Goal: Information Seeking & Learning: Check status

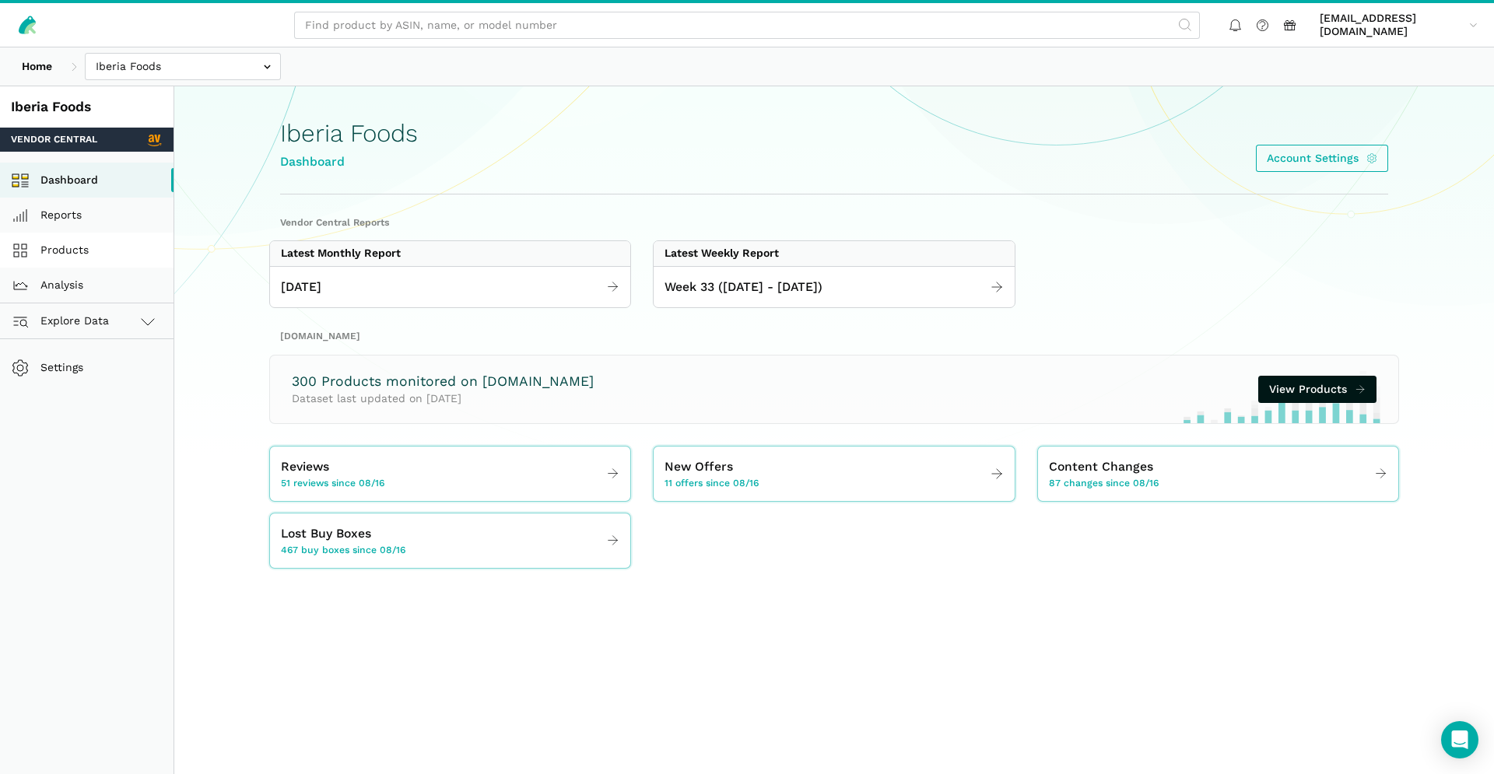
click at [103, 261] on link "Products" at bounding box center [86, 250] width 173 height 35
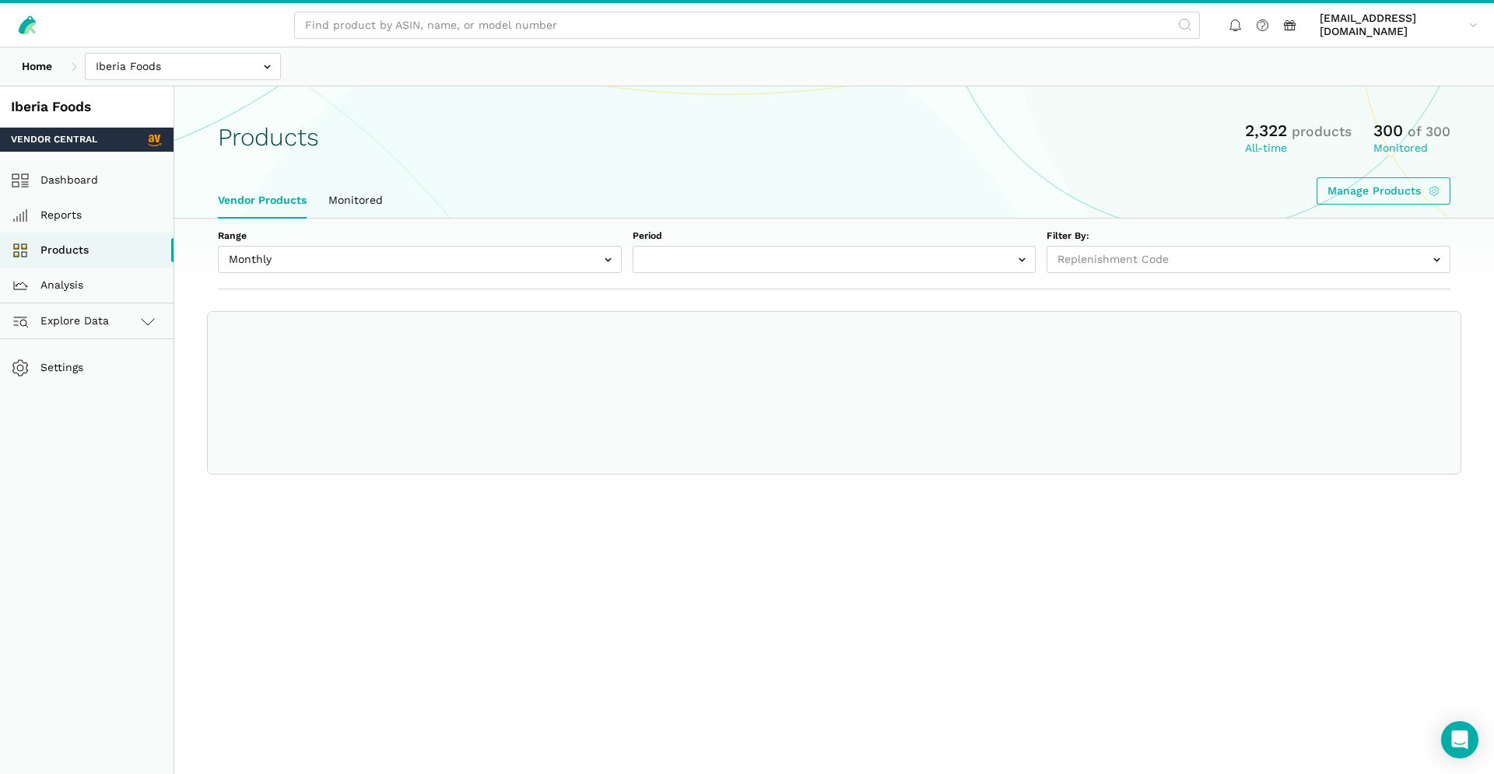
select select
select select "Monthly|2025-07-01"
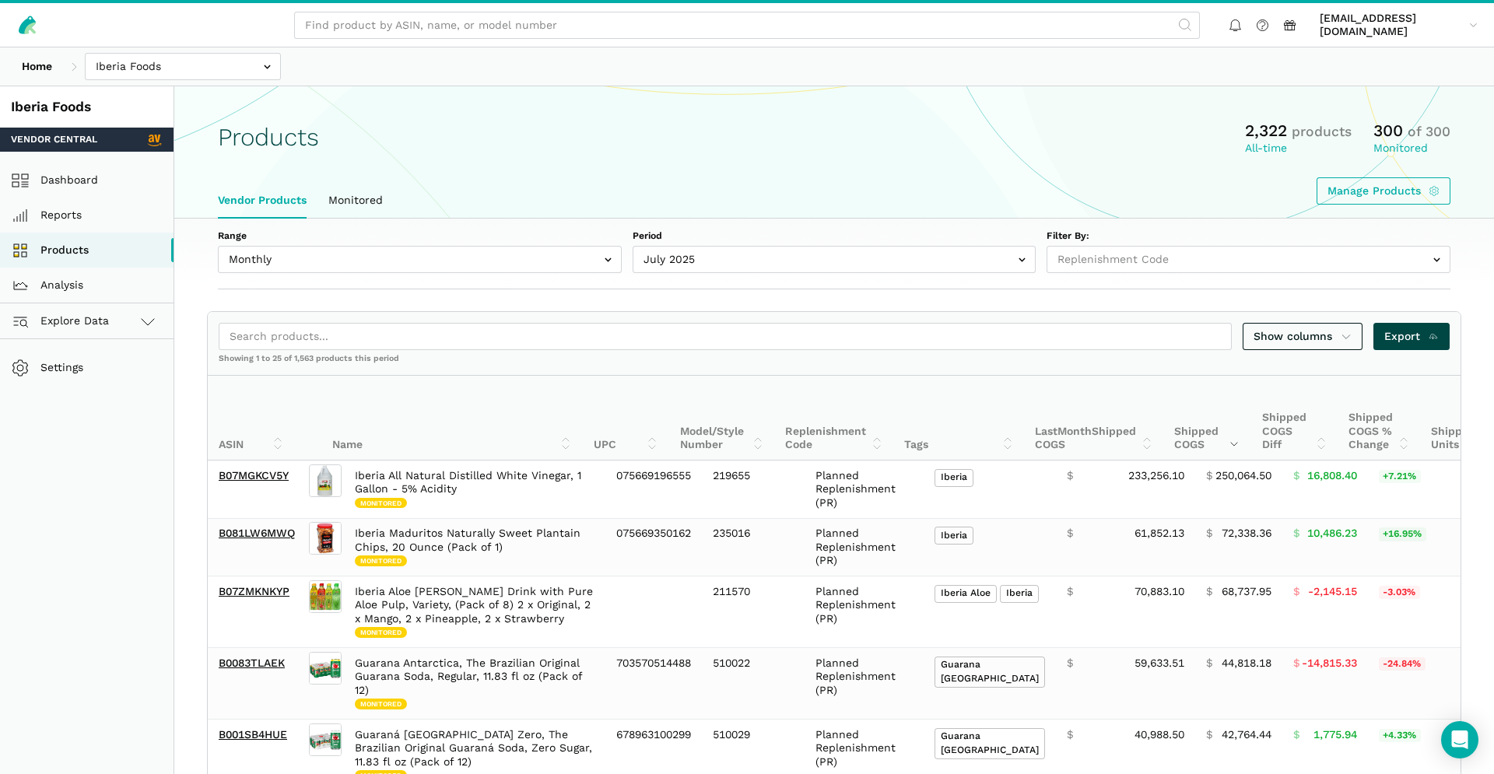
click at [1392, 341] on span "Export" at bounding box center [1411, 336] width 55 height 16
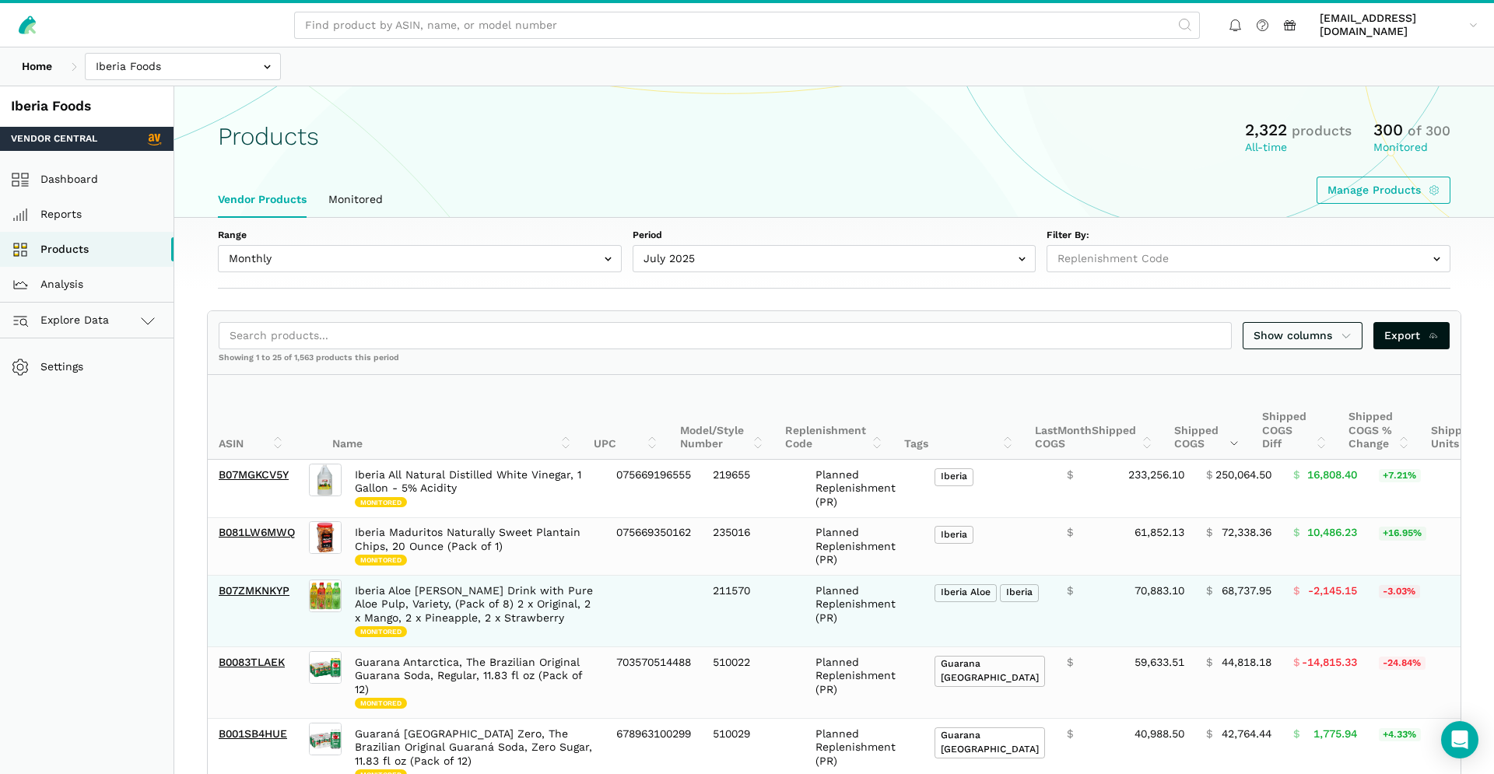
scroll to position [511, 0]
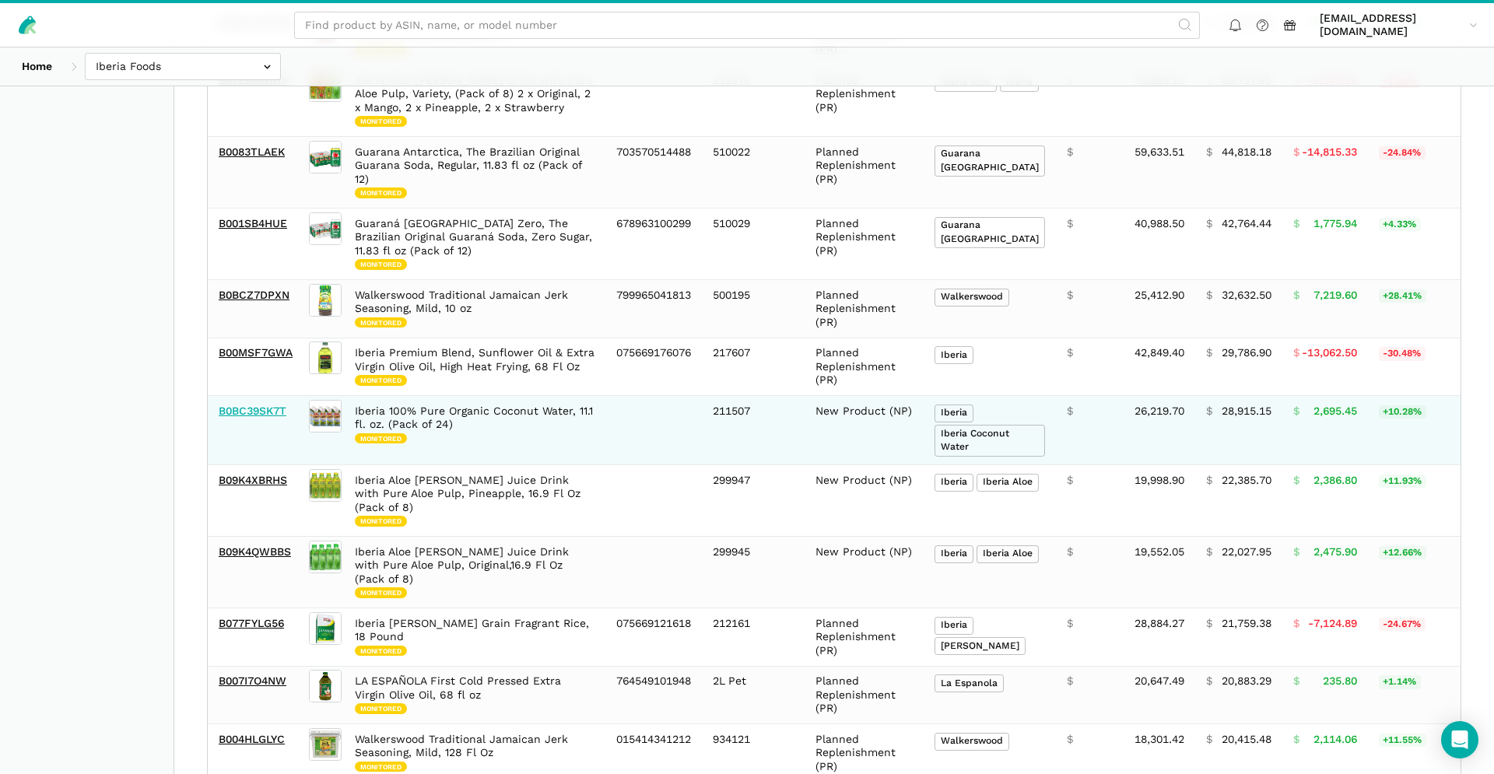
click at [252, 412] on link "B0BC39SK7T" at bounding box center [253, 411] width 68 height 12
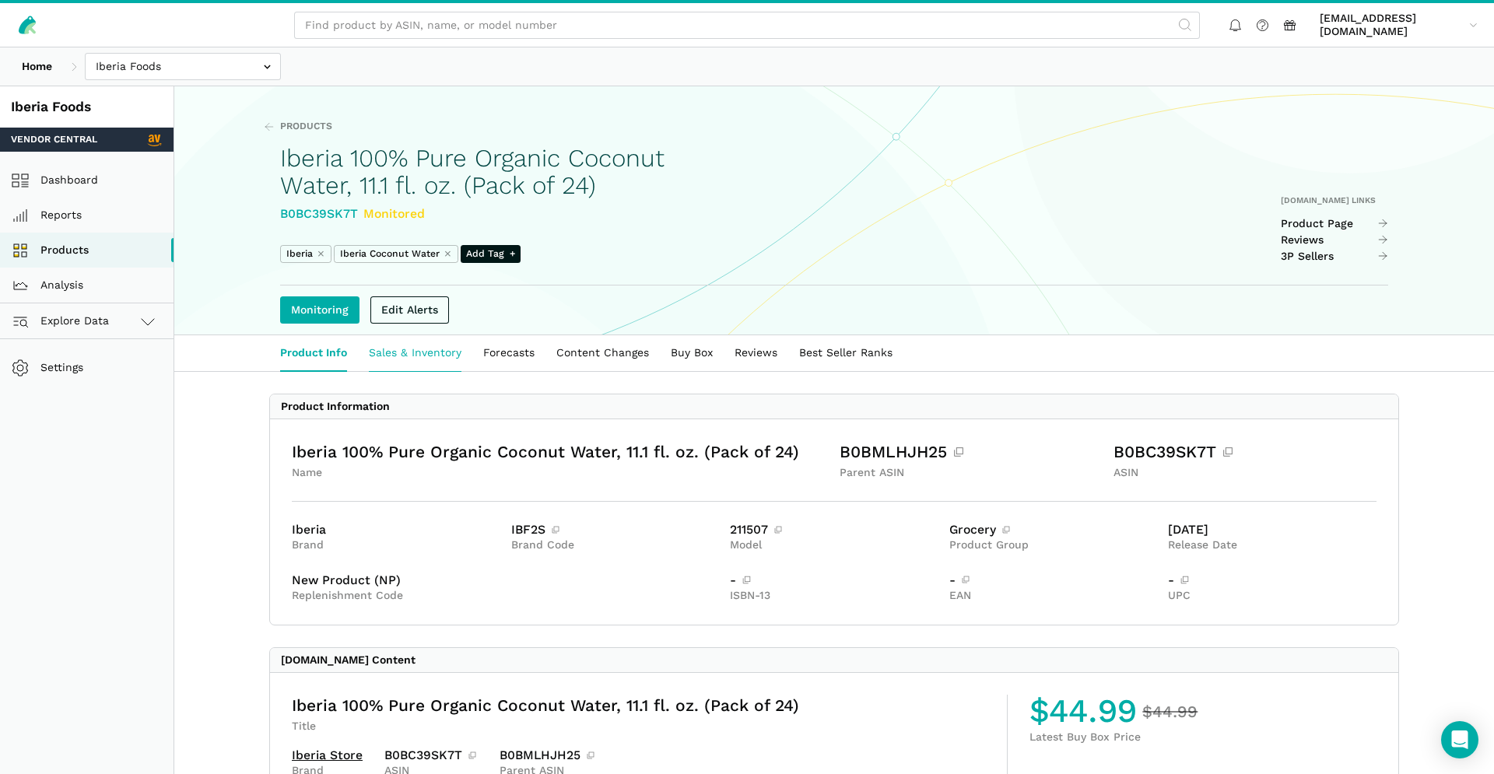
click at [436, 355] on link "Sales & Inventory" at bounding box center [415, 353] width 114 height 36
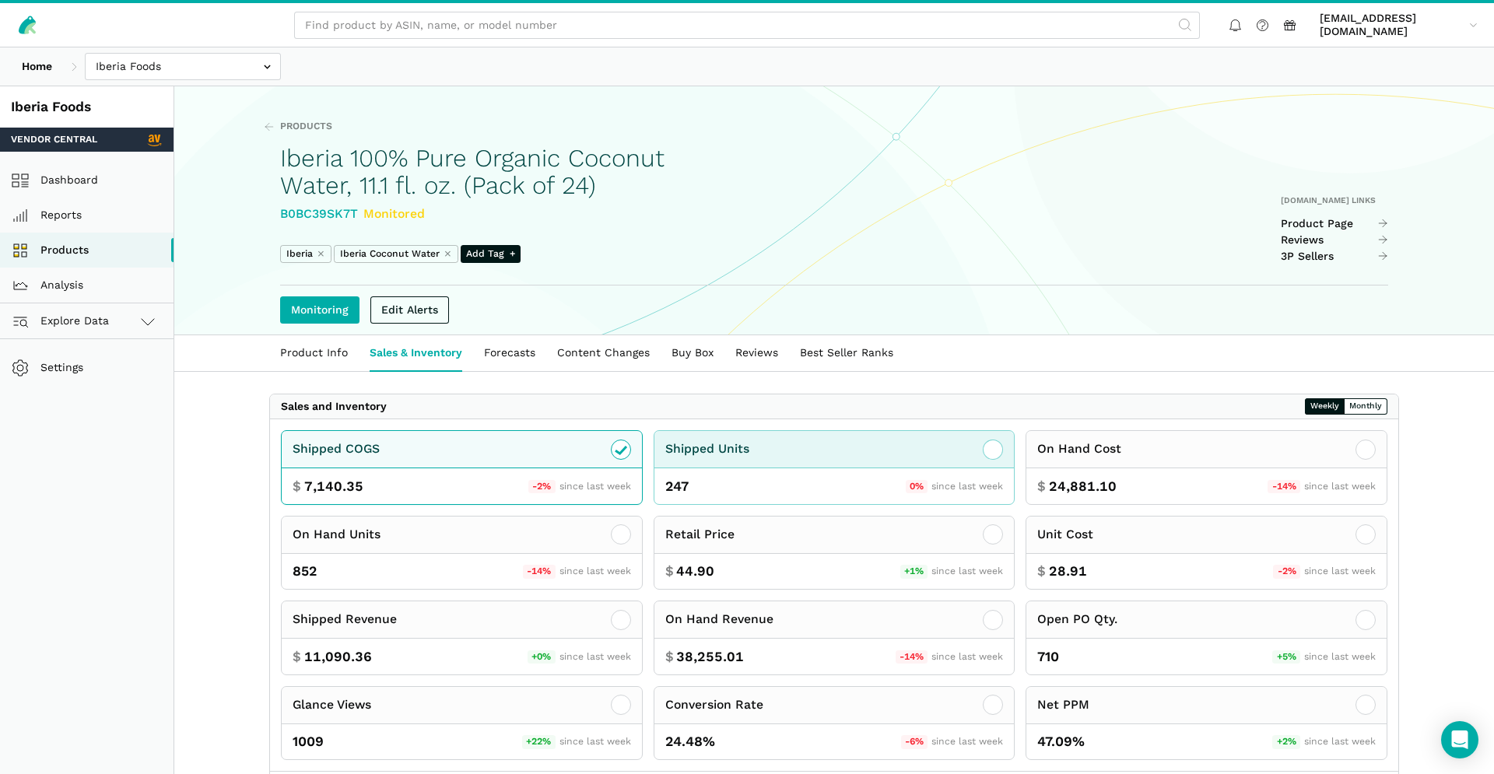
scroll to position [100, 0]
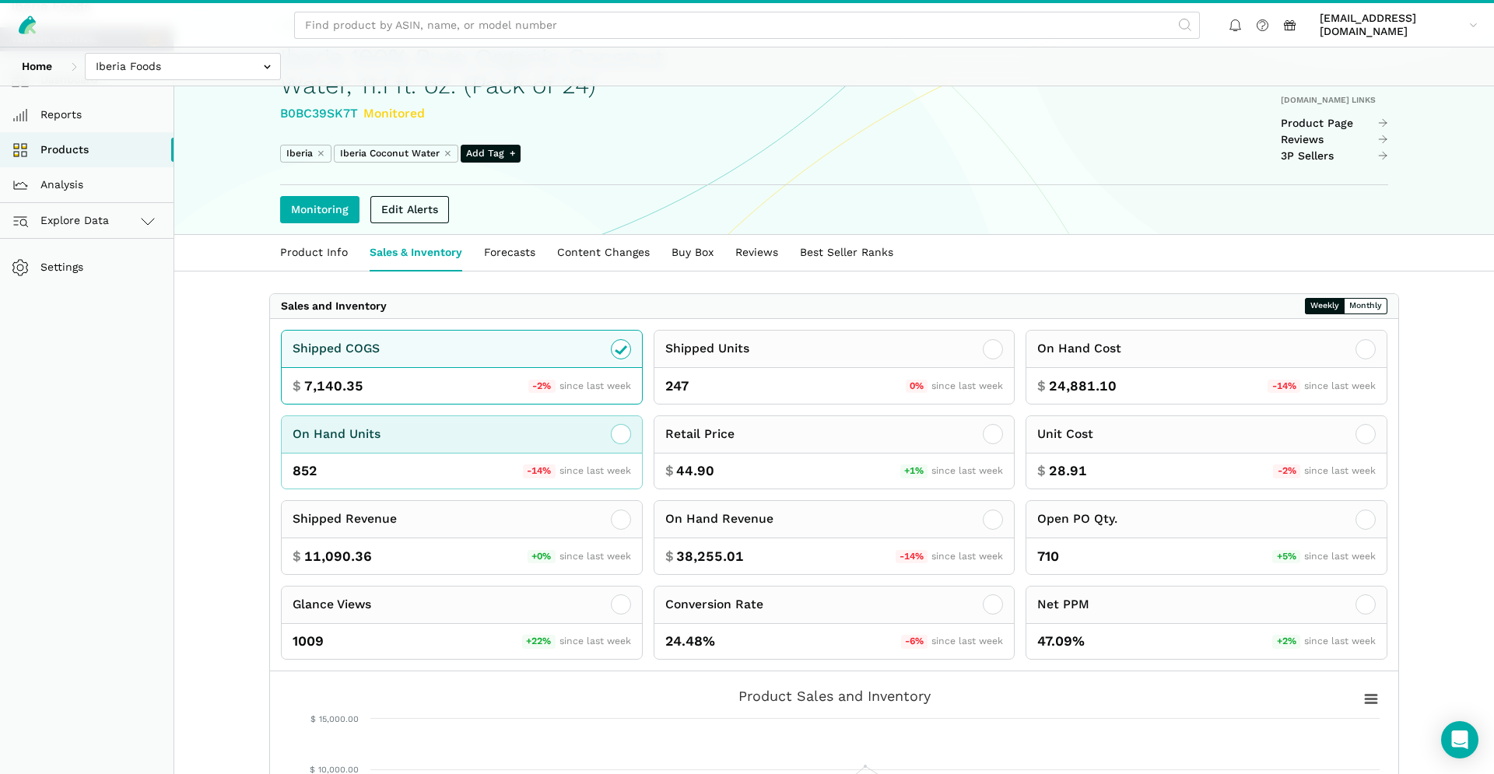
click at [604, 458] on div "852 -14% since last week" at bounding box center [462, 472] width 360 height 36
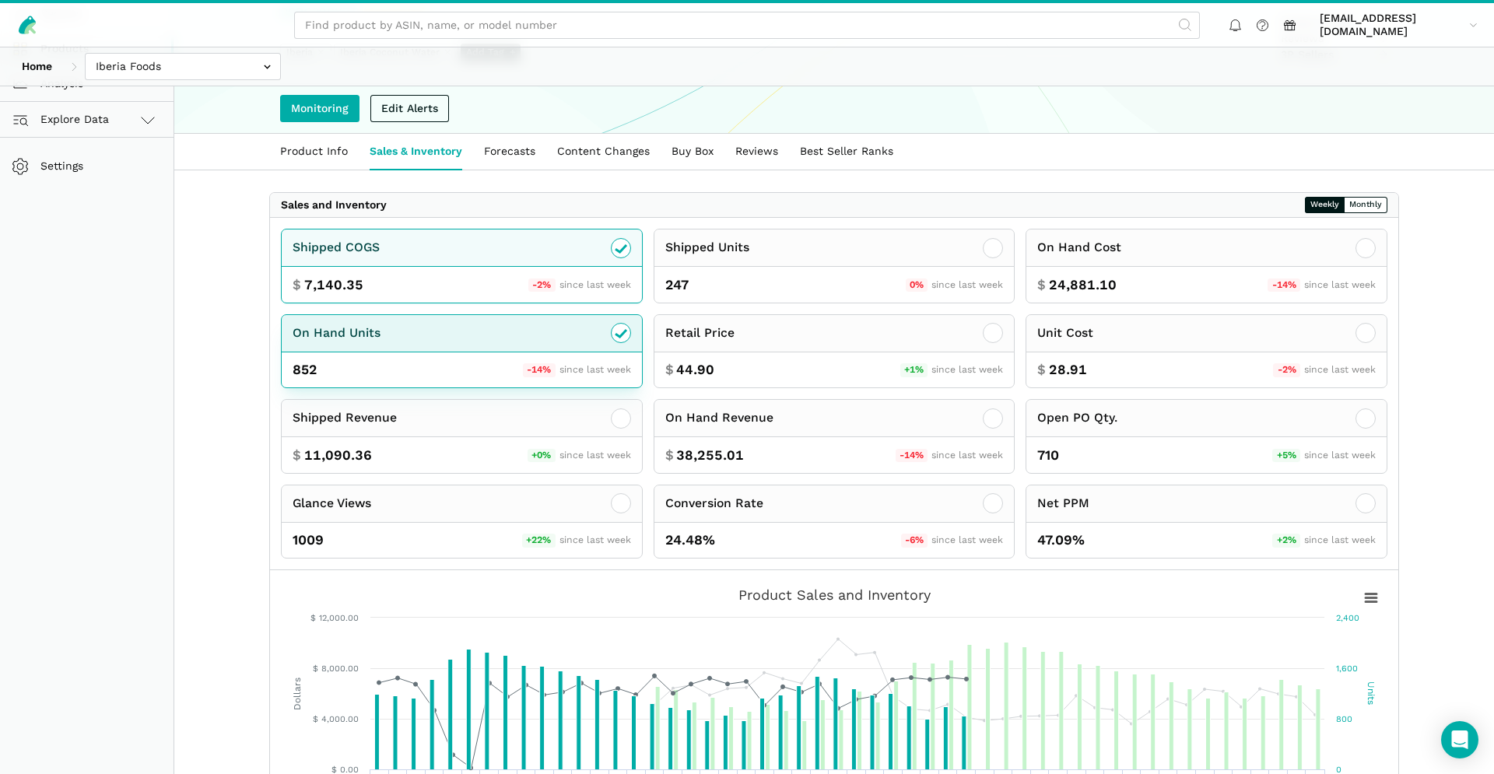
scroll to position [230, 0]
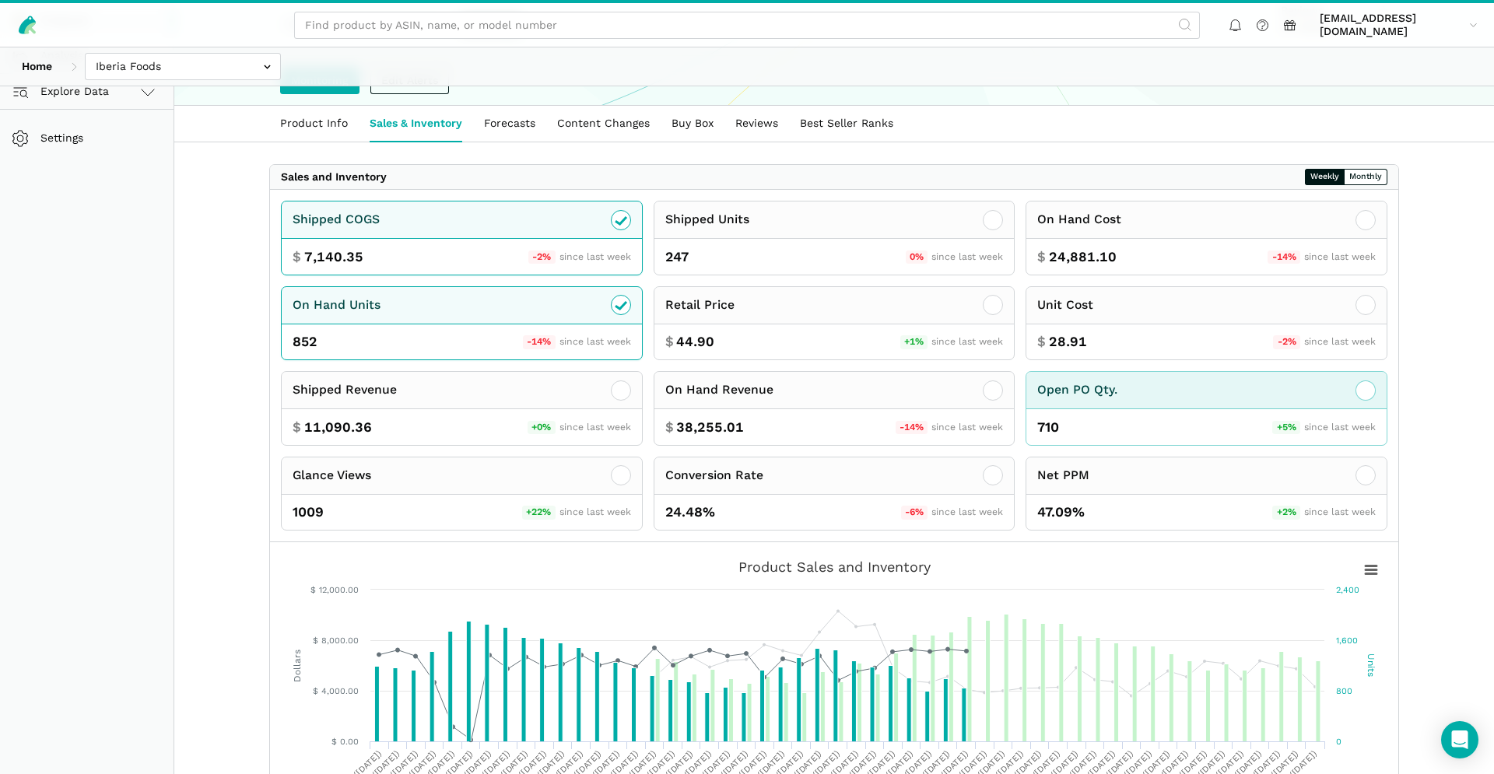
click at [1339, 390] on div "Open PO Qty." at bounding box center [1206, 390] width 360 height 37
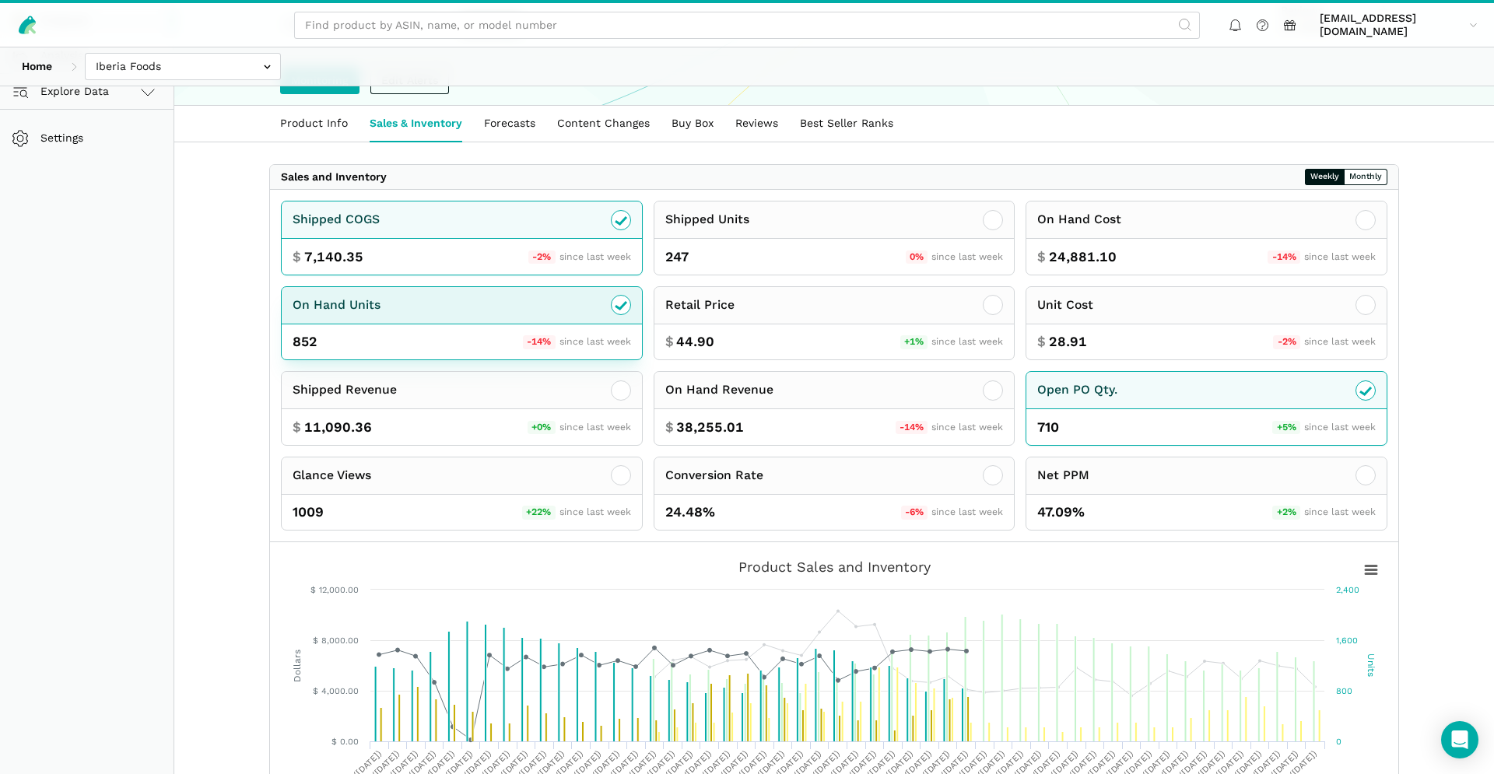
click at [475, 307] on div "On Hand Units" at bounding box center [462, 305] width 360 height 37
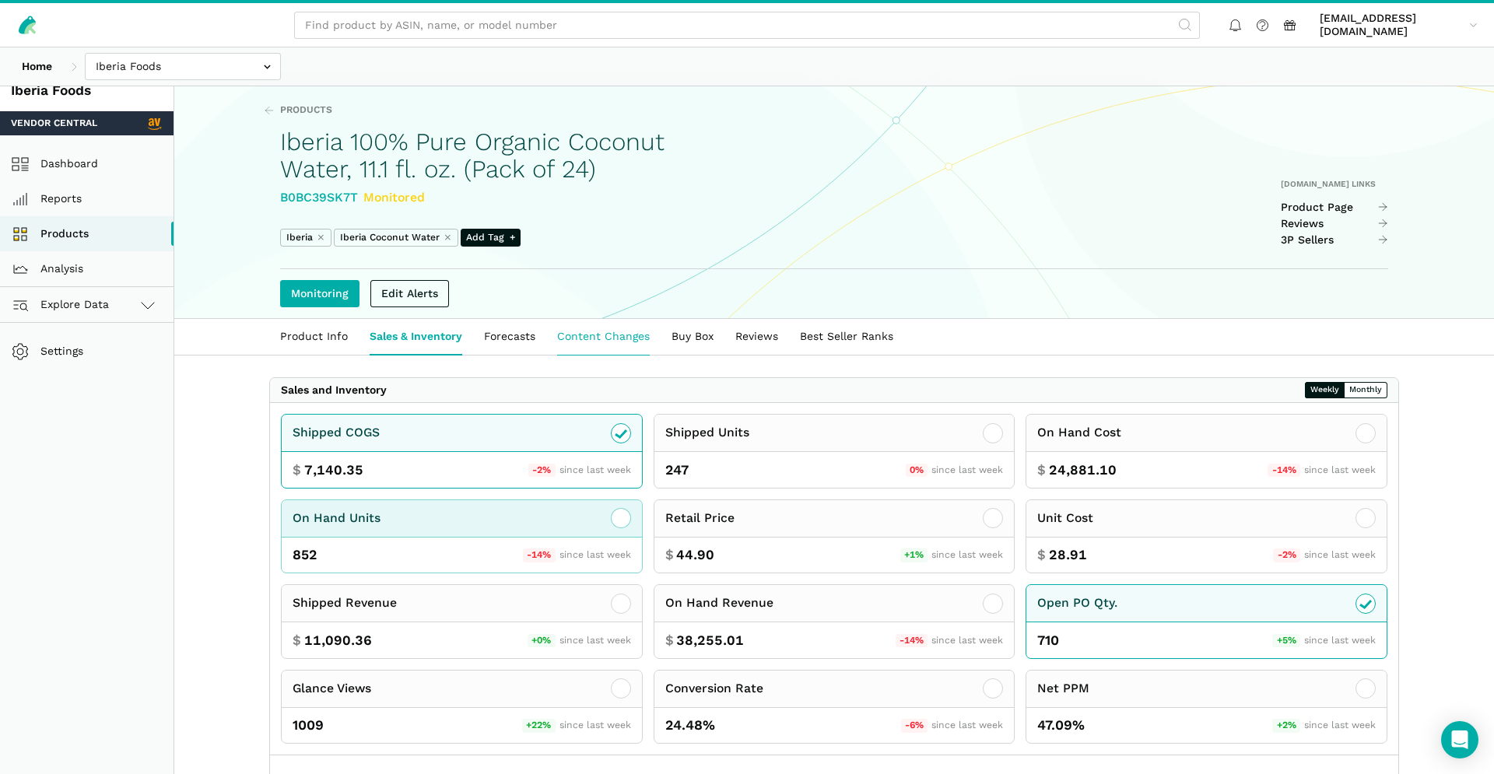
scroll to position [0, 0]
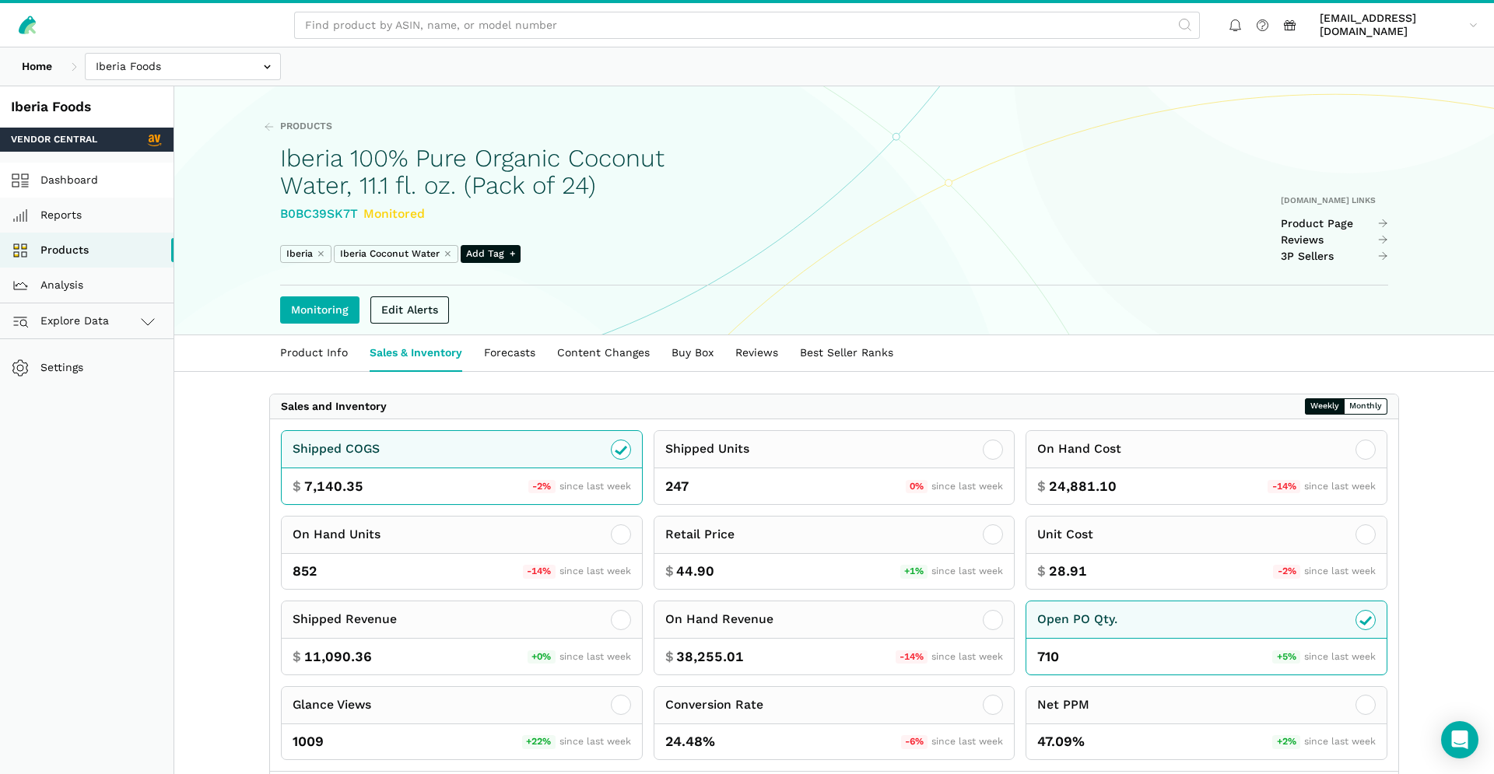
click at [72, 178] on link "Dashboard" at bounding box center [86, 180] width 173 height 35
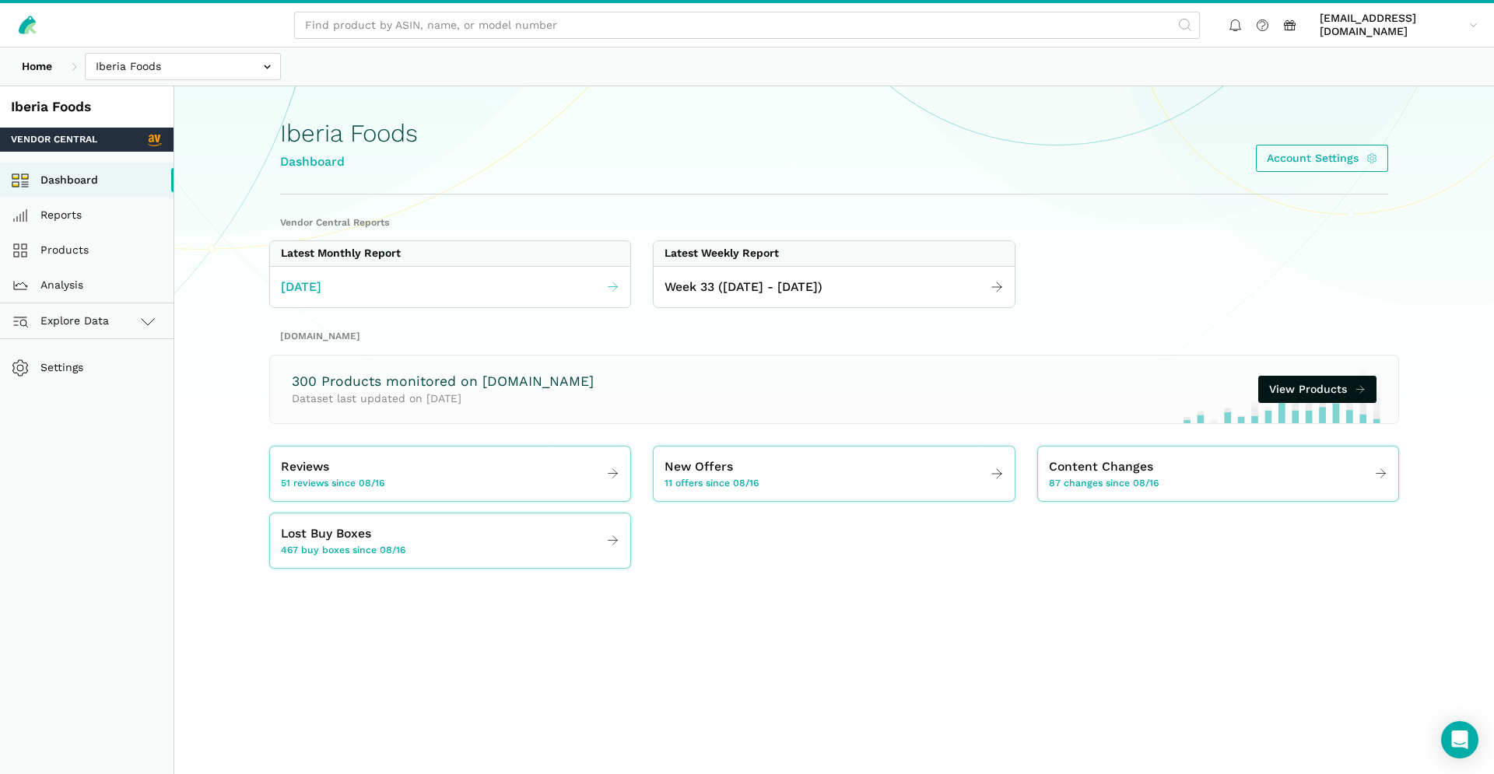
click at [320, 279] on span "[DATE]" at bounding box center [301, 287] width 40 height 19
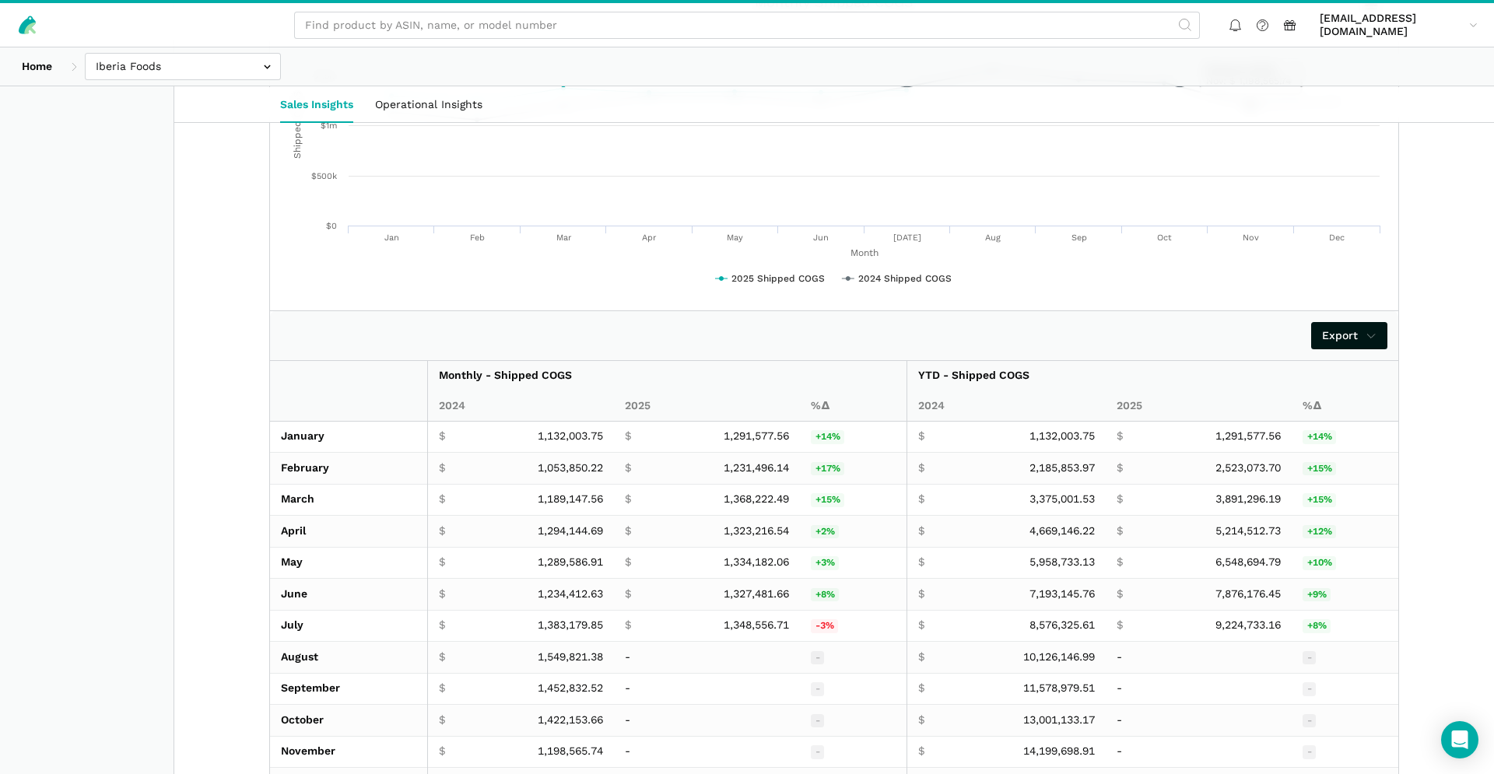
scroll to position [2514, 0]
